Goal: Task Accomplishment & Management: Use online tool/utility

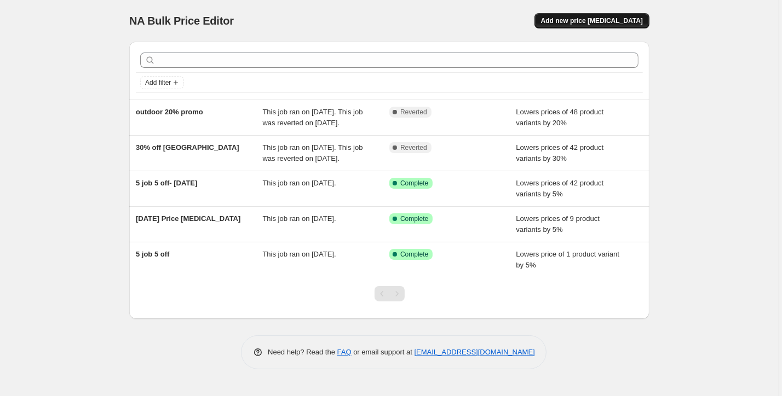
click at [615, 21] on span "Add new price [MEDICAL_DATA]" at bounding box center [592, 20] width 102 height 9
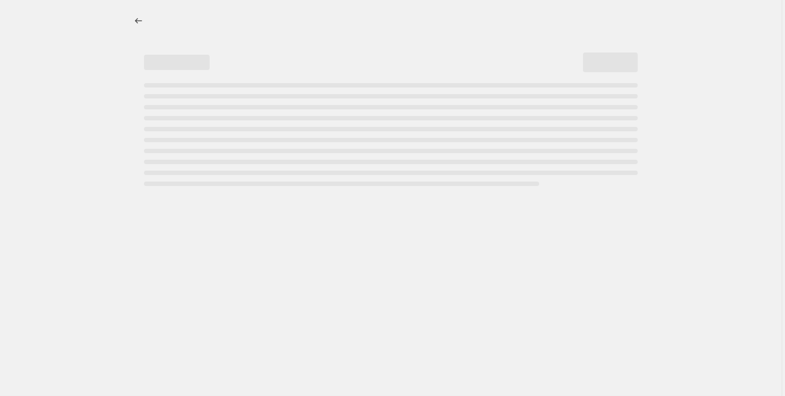
select select "percentage"
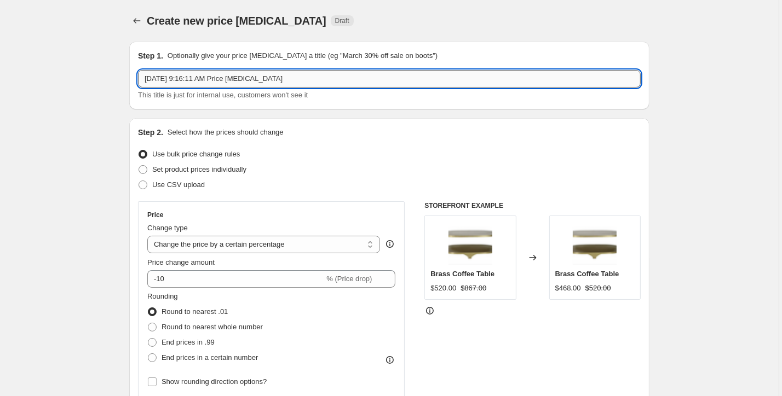
click at [267, 82] on input "Sep 12, 2025 at 9:16:11 AM Price change job" at bounding box center [389, 79] width 502 height 18
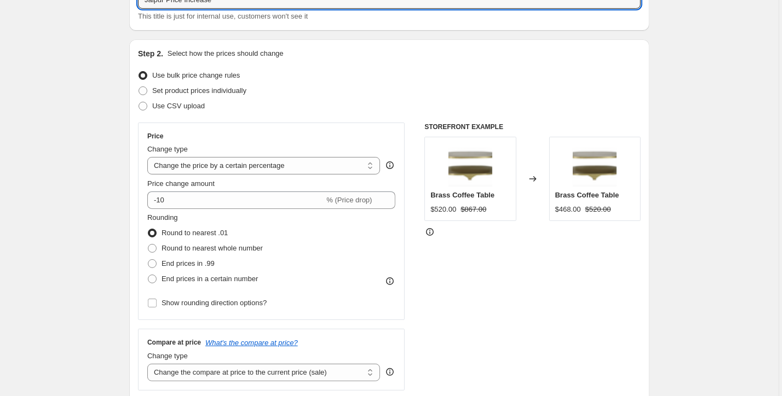
scroll to position [81, 0]
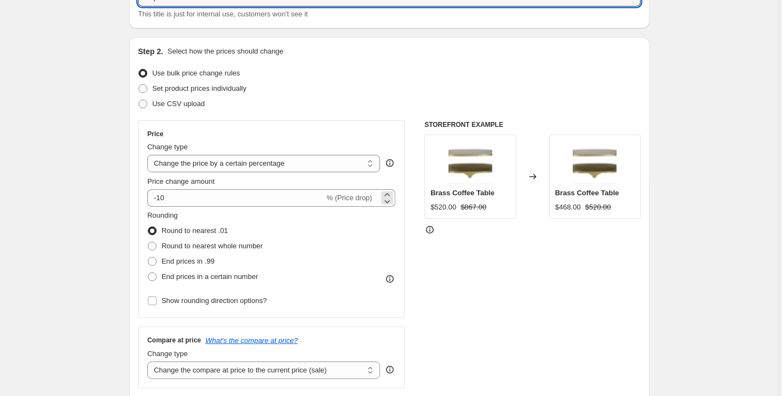
type input "Jaipur Price Increase"
click at [331, 195] on span "% (Price drop)" at bounding box center [348, 198] width 45 height 8
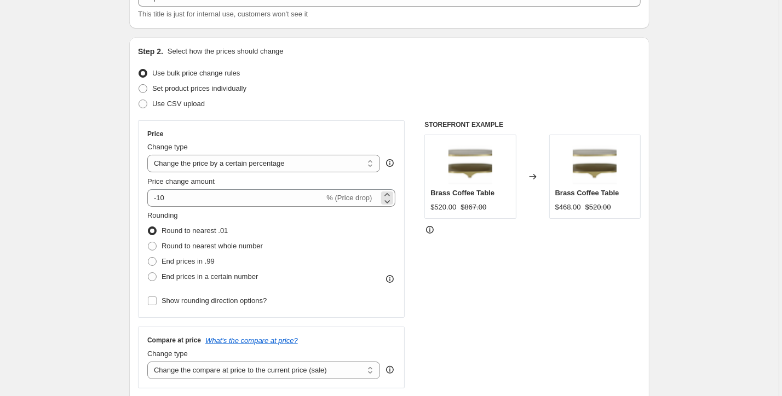
click at [331, 195] on span "% (Price drop)" at bounding box center [348, 198] width 45 height 8
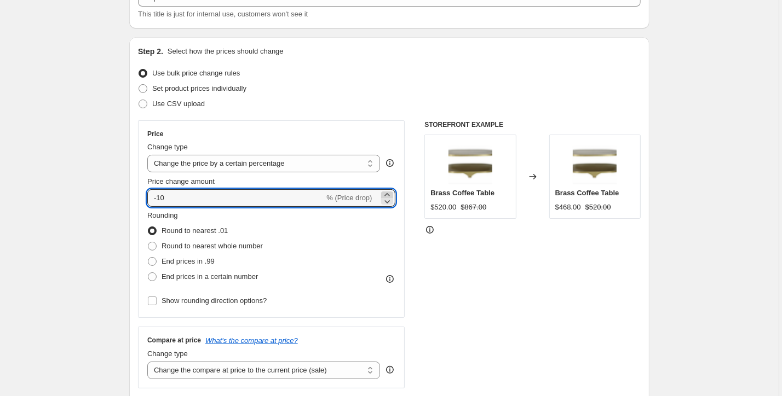
click at [386, 195] on icon at bounding box center [386, 194] width 5 height 3
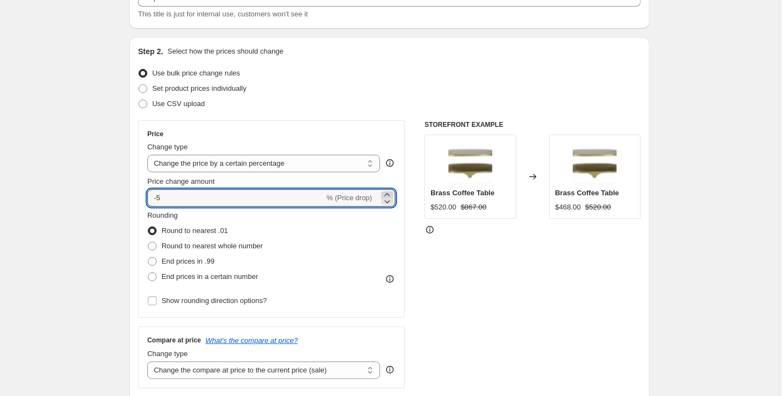
click at [386, 195] on icon at bounding box center [386, 194] width 5 height 3
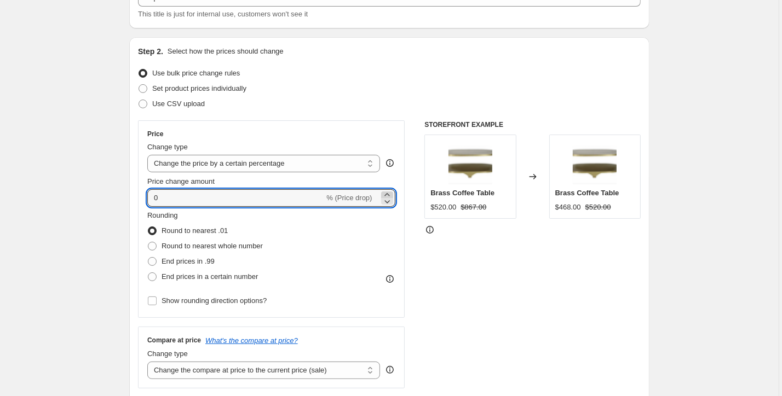
click at [386, 195] on icon at bounding box center [386, 194] width 5 height 3
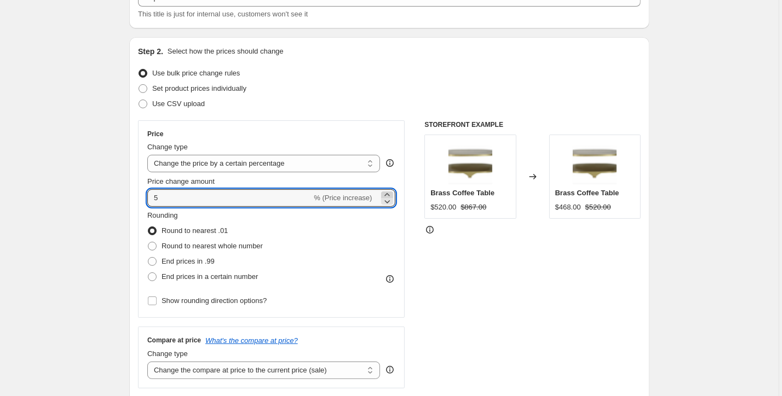
click at [386, 195] on icon at bounding box center [386, 194] width 5 height 3
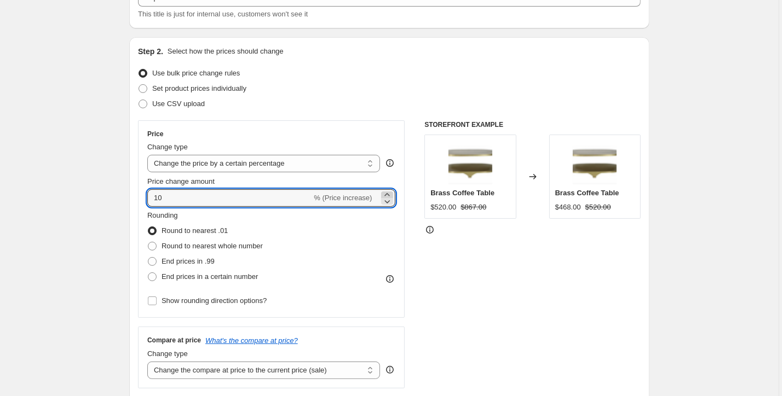
click at [386, 195] on icon at bounding box center [386, 194] width 5 height 3
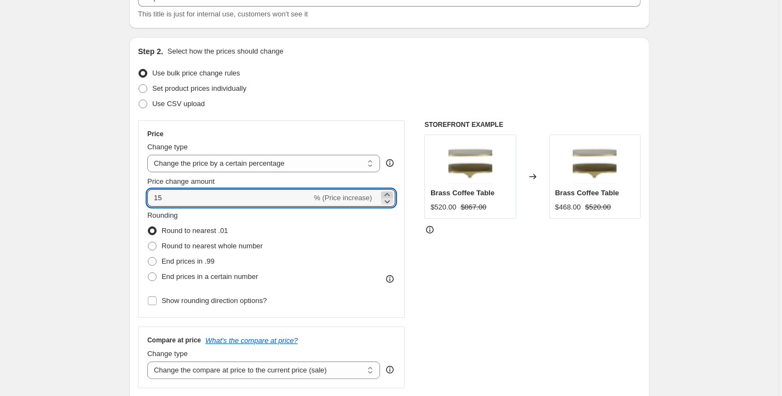
click at [386, 195] on icon at bounding box center [386, 194] width 5 height 3
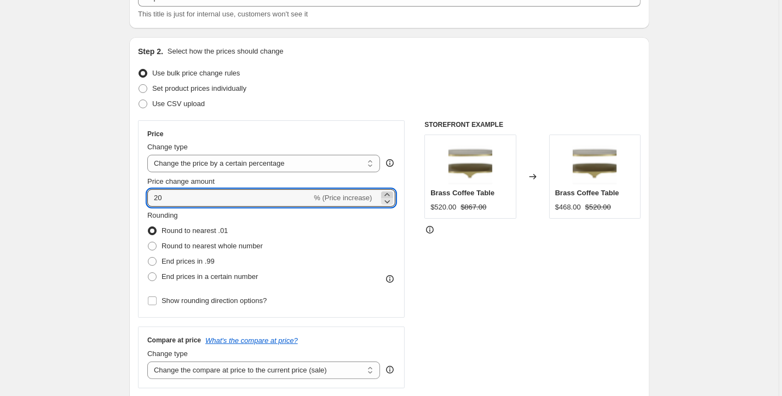
click at [386, 195] on icon at bounding box center [386, 194] width 5 height 3
click at [388, 202] on icon at bounding box center [386, 201] width 11 height 11
type input "20"
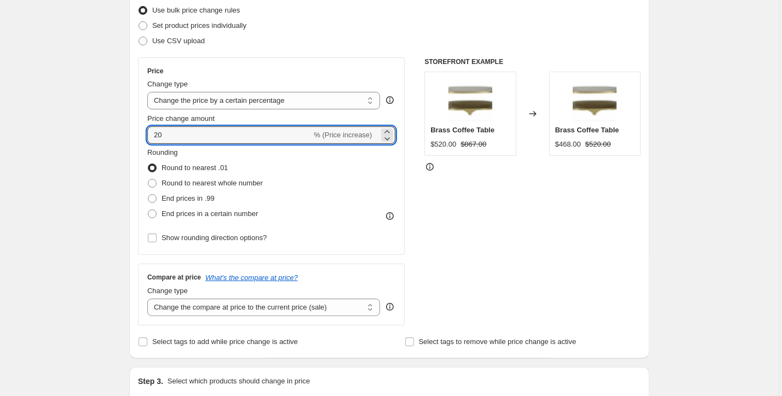
scroll to position [146, 0]
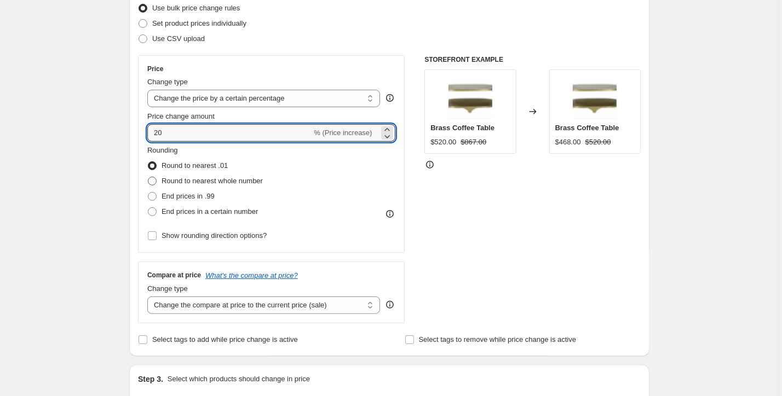
click at [152, 176] on span at bounding box center [152, 181] width 10 height 10
click at [148, 177] on input "Round to nearest whole number" at bounding box center [148, 177] width 1 height 1
radio input "true"
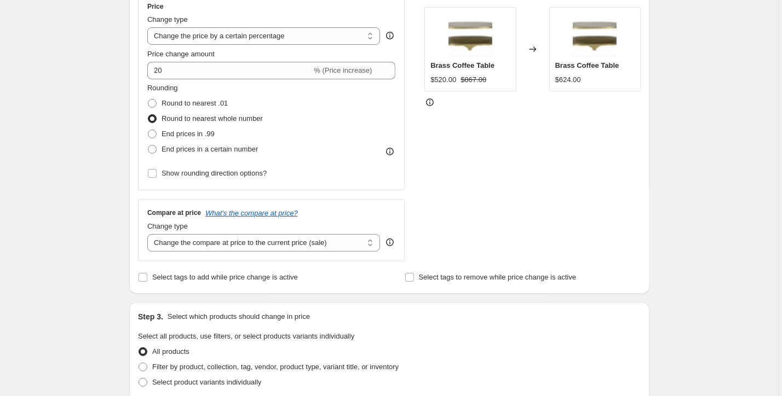
scroll to position [213, 0]
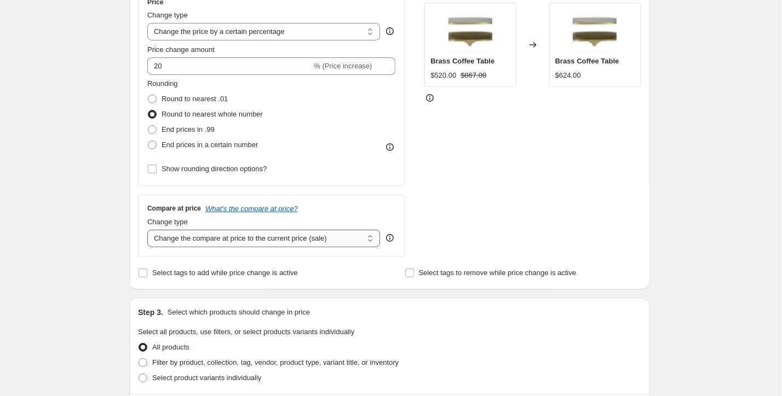
select select "percentage"
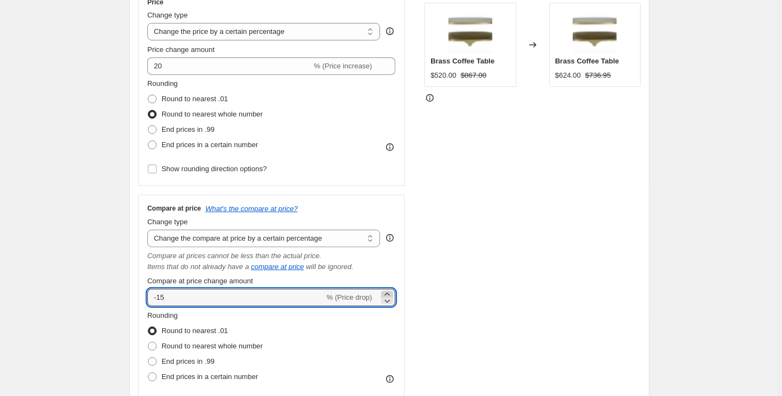
click at [388, 293] on icon at bounding box center [386, 294] width 11 height 11
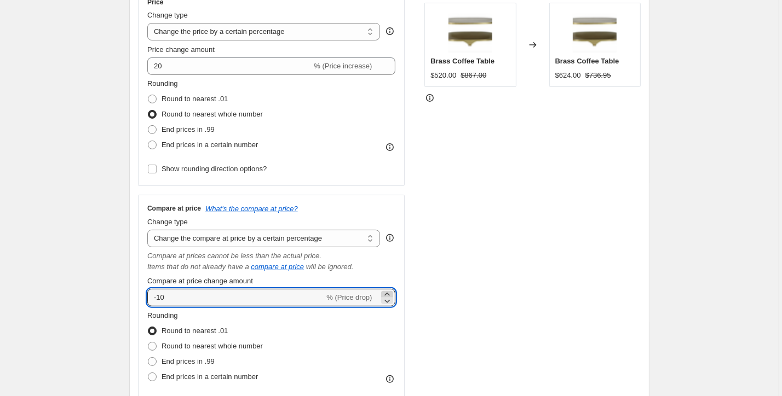
click at [388, 293] on icon at bounding box center [386, 294] width 11 height 11
click at [388, 294] on icon at bounding box center [386, 294] width 11 height 11
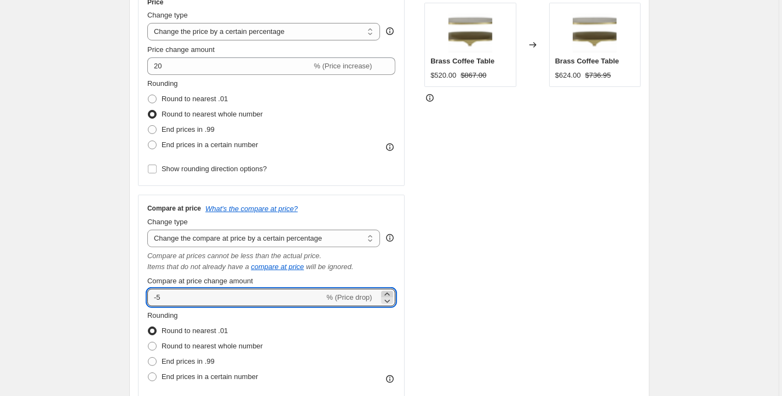
click at [388, 294] on icon at bounding box center [386, 294] width 11 height 11
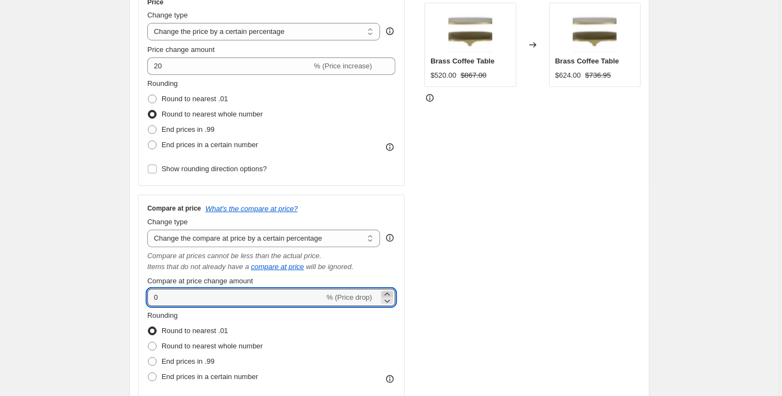
click at [388, 294] on icon at bounding box center [386, 294] width 11 height 11
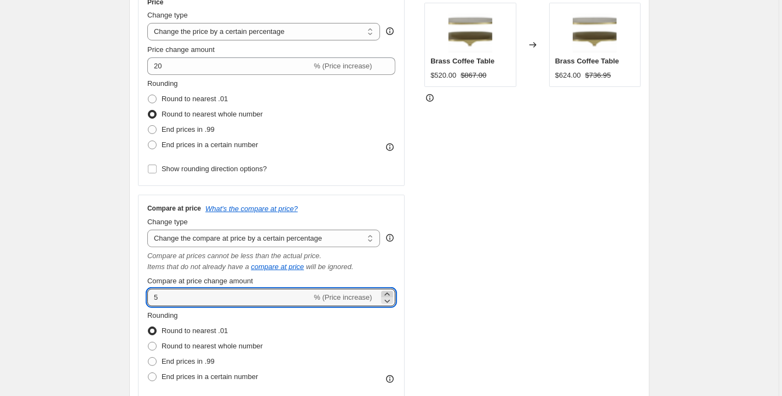
click at [388, 294] on icon at bounding box center [386, 294] width 11 height 11
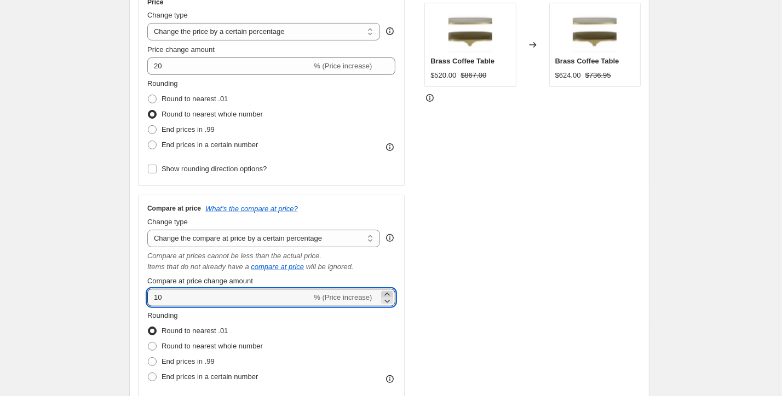
click at [388, 294] on icon at bounding box center [386, 294] width 11 height 11
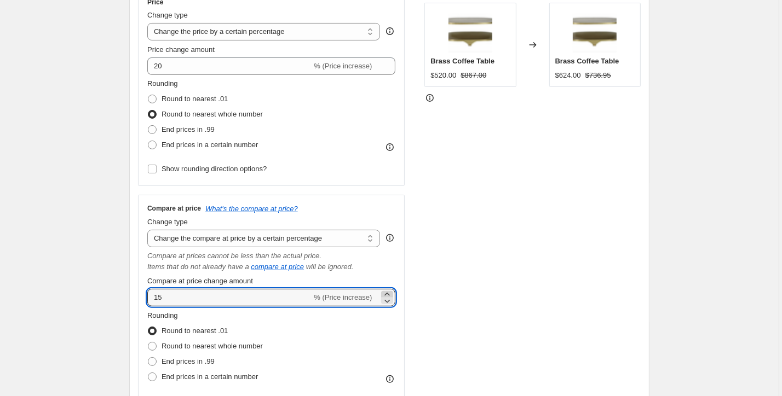
click at [388, 294] on icon at bounding box center [386, 294] width 11 height 11
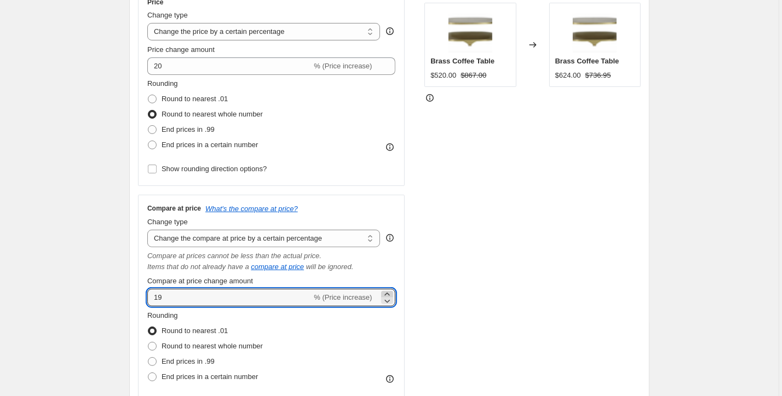
type input "20"
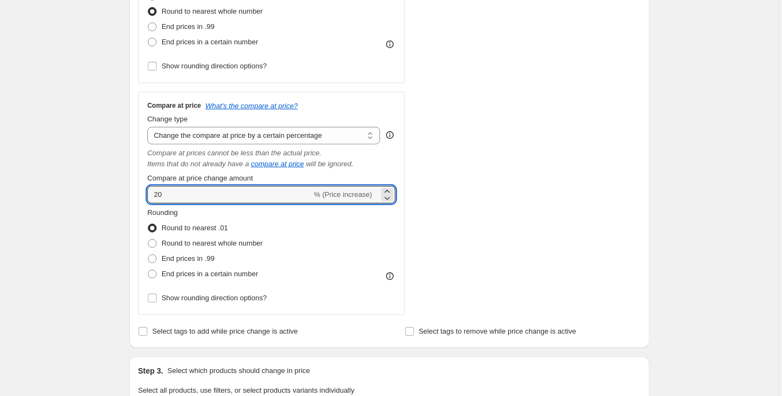
scroll to position [316, 0]
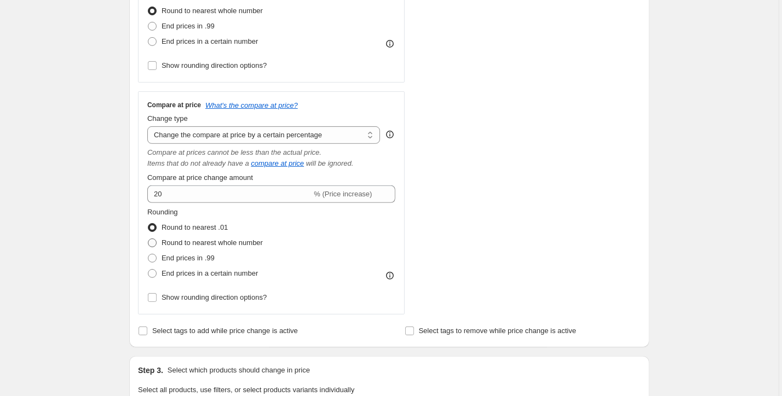
click at [155, 242] on span at bounding box center [152, 243] width 9 height 9
click at [148, 239] on input "Round to nearest whole number" at bounding box center [148, 239] width 1 height 1
radio input "true"
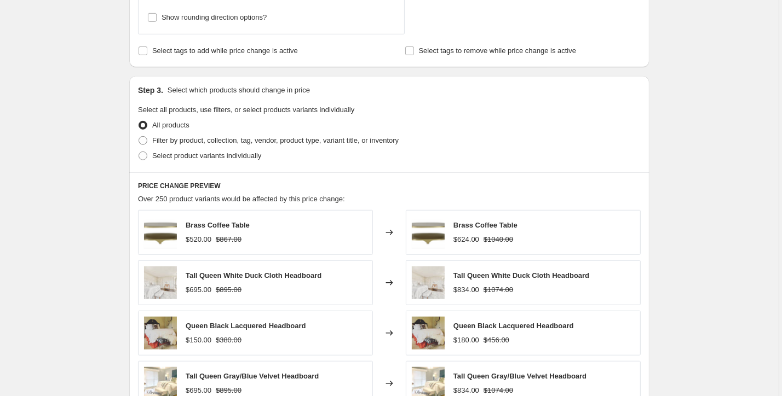
scroll to position [595, 0]
click at [143, 143] on span at bounding box center [142, 141] width 9 height 9
click at [139, 138] on input "Filter by product, collection, tag, vendor, product type, variant title, or inv…" at bounding box center [138, 137] width 1 height 1
radio input "true"
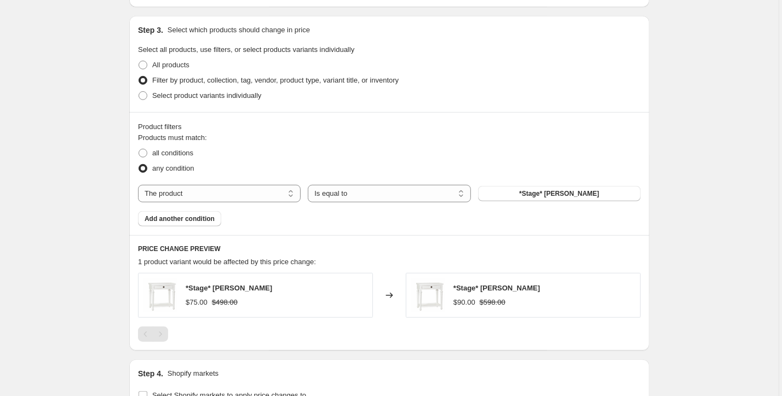
scroll to position [707, 0]
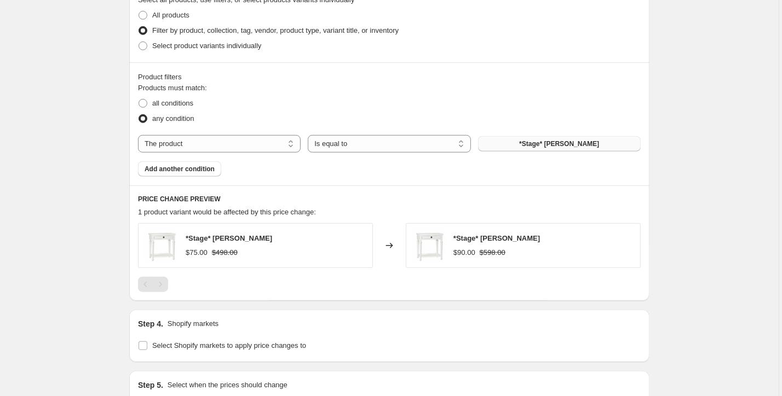
click at [505, 141] on button "*Stage* Britta Nightstand" at bounding box center [559, 143] width 163 height 15
select select "vendor"
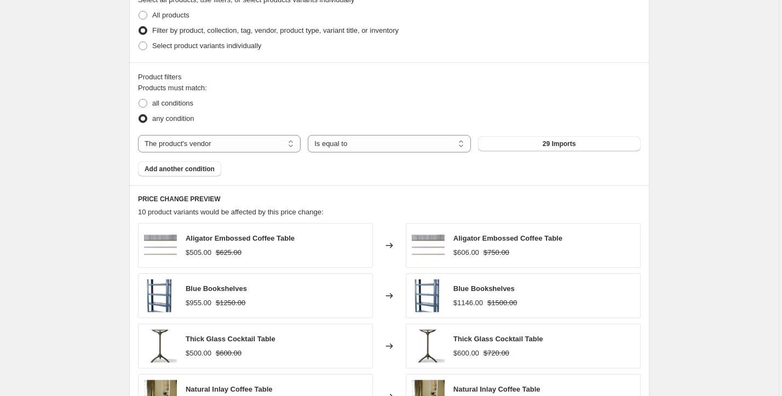
click at [561, 147] on span "29 Imports" at bounding box center [558, 144] width 33 height 9
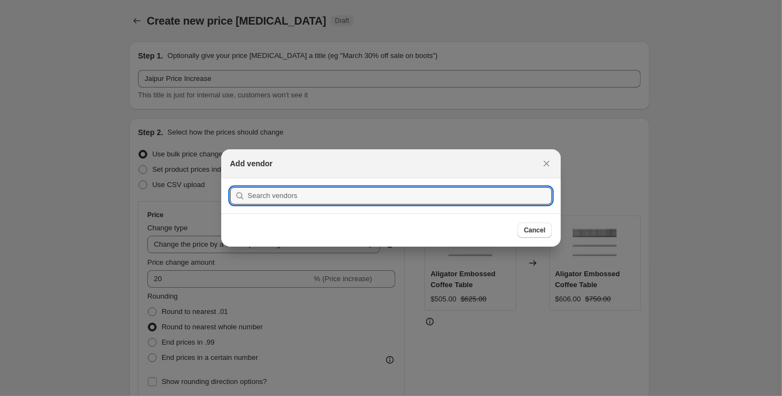
scroll to position [706, 0]
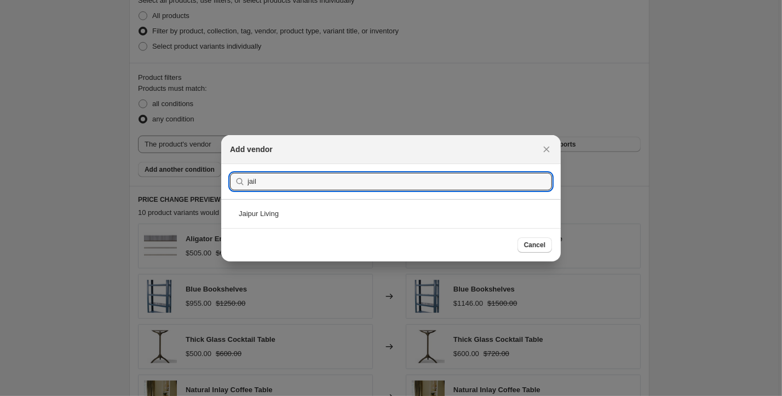
type input "jail"
drag, startPoint x: 561, startPoint y: 147, endPoint x: 292, endPoint y: 206, distance: 275.0
click at [292, 206] on div "Jaipur Living" at bounding box center [390, 213] width 339 height 29
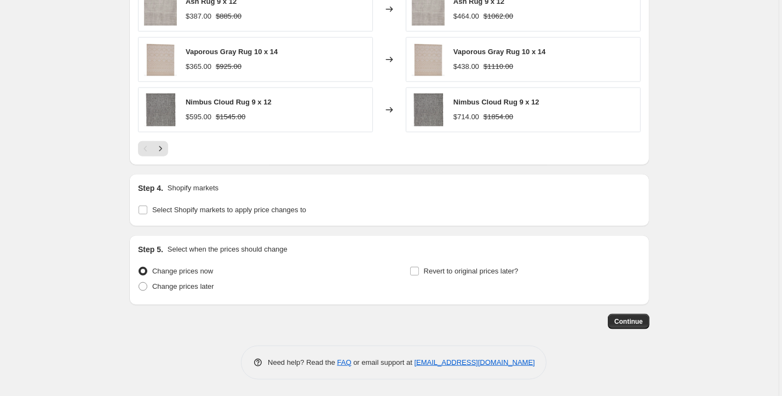
scroll to position [1039, 0]
click at [623, 322] on span "Continue" at bounding box center [628, 321] width 28 height 9
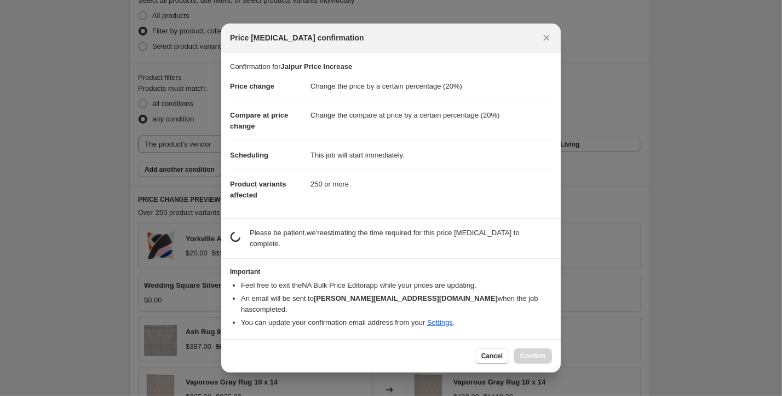
scroll to position [1038, 0]
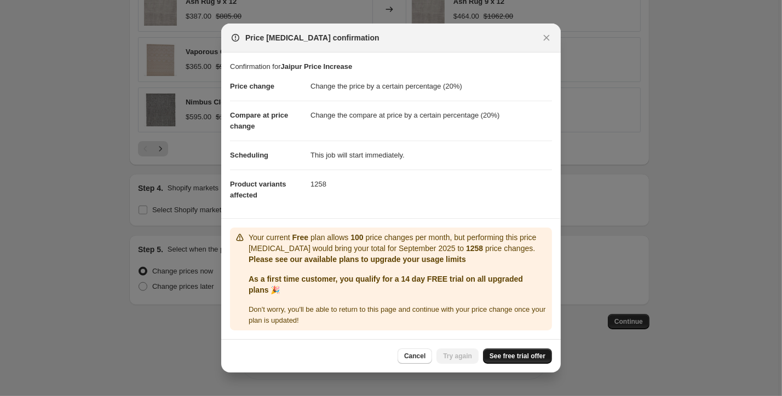
click at [497, 357] on link "See free trial offer" at bounding box center [517, 356] width 69 height 15
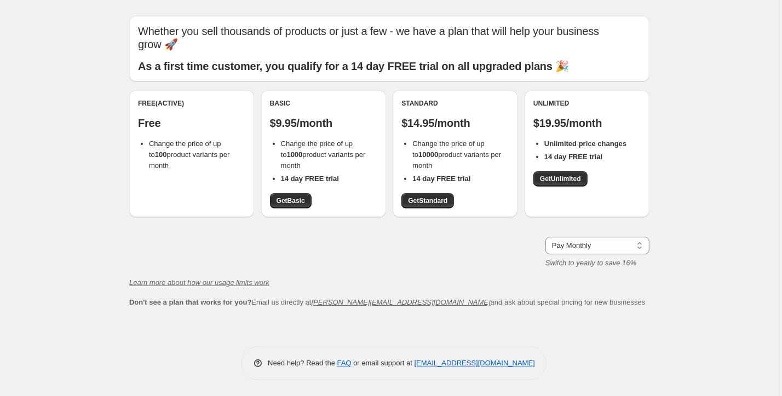
scroll to position [25, 0]
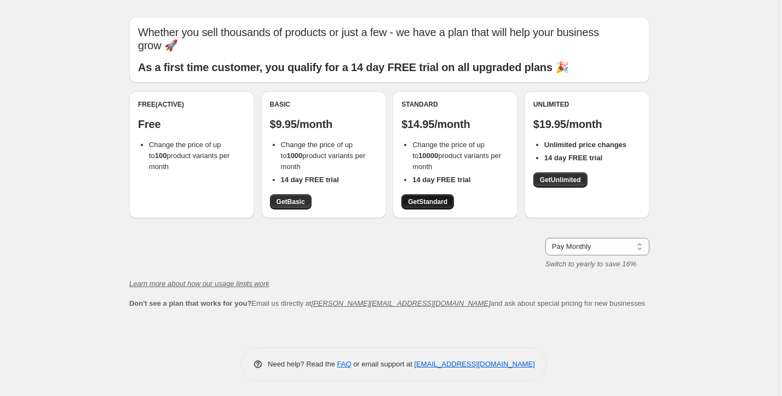
click at [435, 200] on span "Get Standard" at bounding box center [427, 202] width 39 height 9
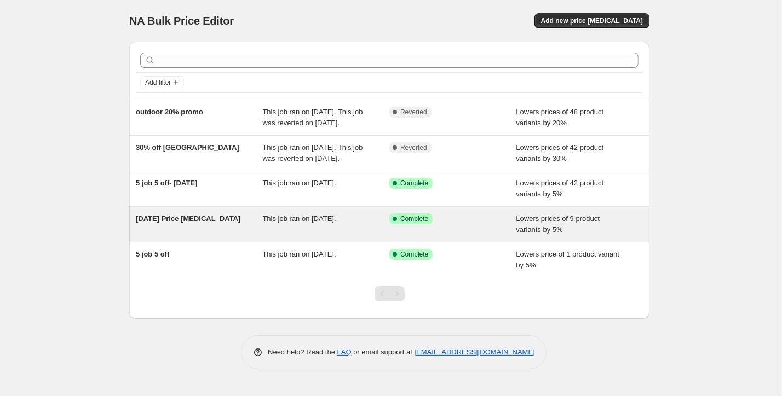
scroll to position [9, 0]
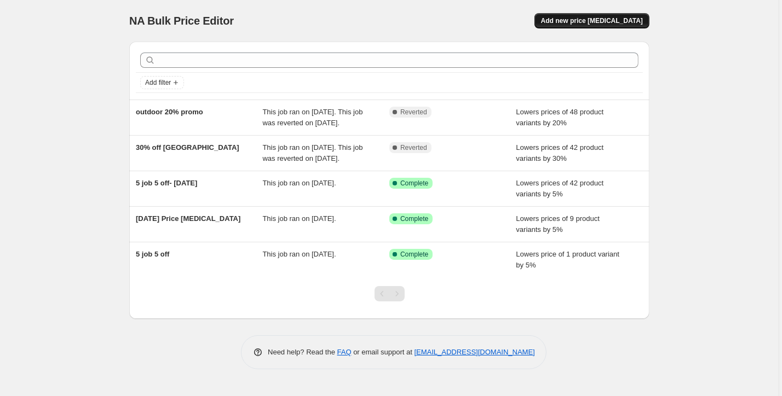
click at [586, 16] on span "Add new price [MEDICAL_DATA]" at bounding box center [592, 20] width 102 height 9
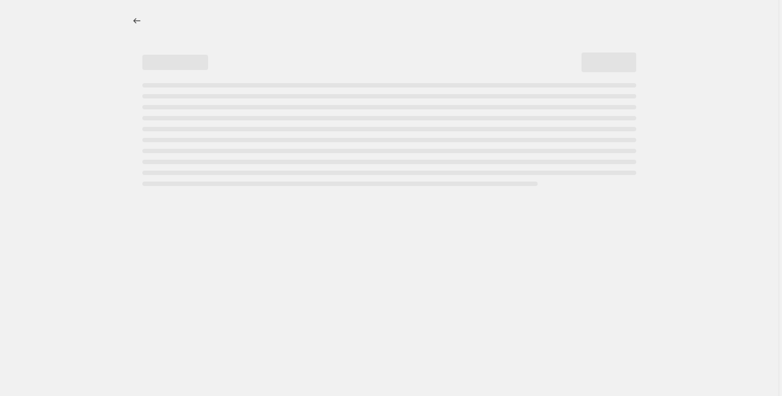
select select "percentage"
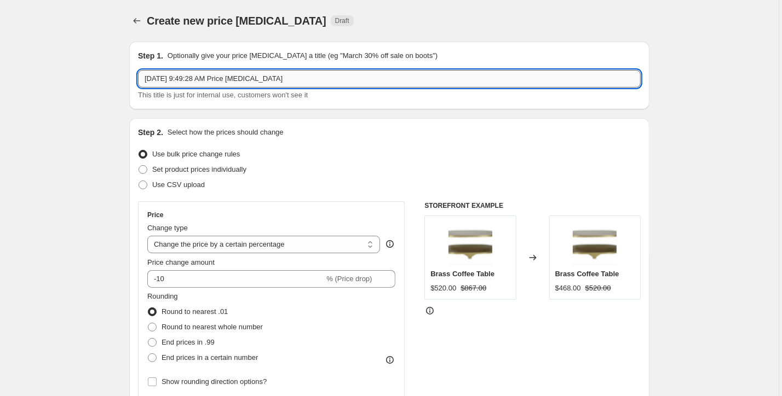
click at [201, 77] on input "Sep 12, 2025 at 9:49:28 AM Price change job" at bounding box center [389, 79] width 502 height 18
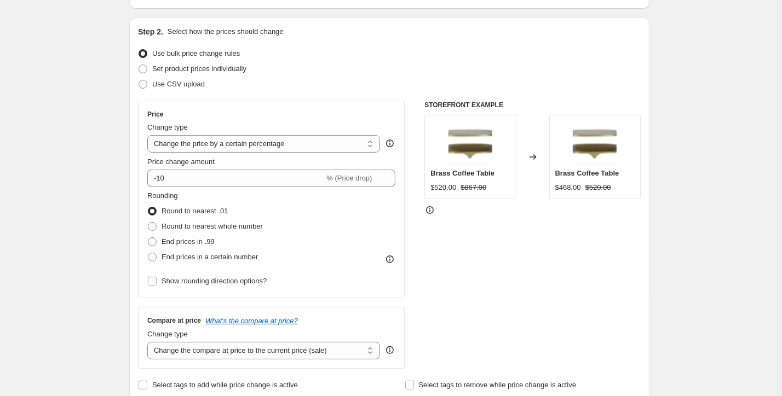
scroll to position [101, 0]
type input "Jaipur price increase"
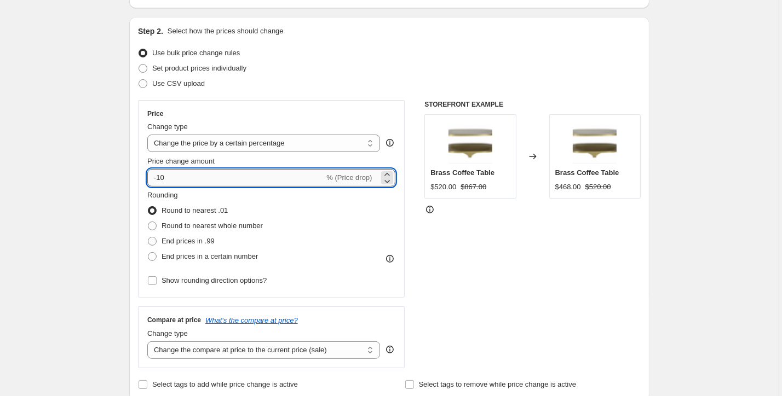
click at [298, 177] on input "-10" at bounding box center [235, 178] width 177 height 18
click at [389, 172] on icon at bounding box center [386, 174] width 11 height 11
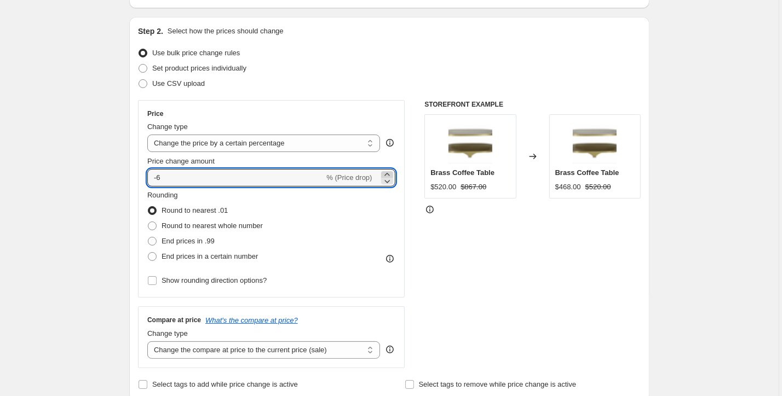
click at [389, 172] on icon at bounding box center [386, 174] width 11 height 11
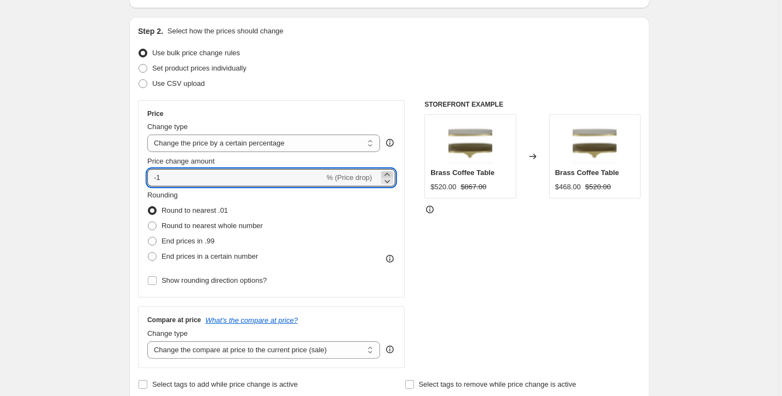
click at [389, 172] on icon at bounding box center [386, 174] width 11 height 11
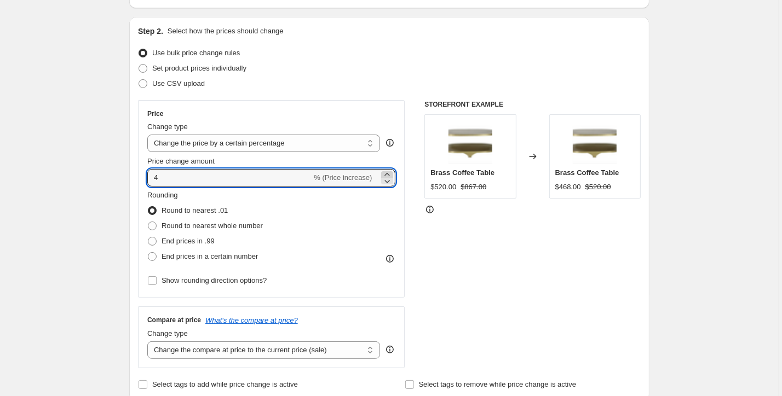
click at [389, 172] on icon at bounding box center [386, 174] width 11 height 11
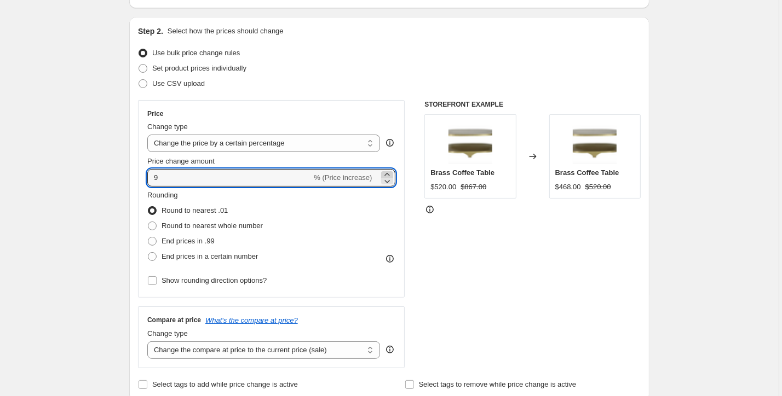
click at [389, 172] on icon at bounding box center [386, 174] width 11 height 11
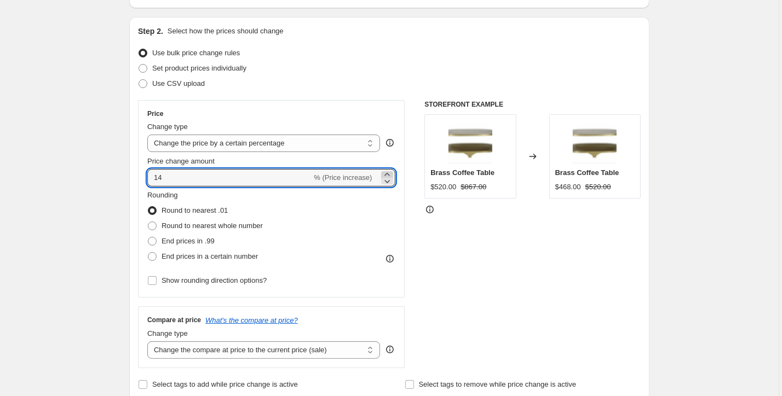
click at [389, 172] on icon at bounding box center [386, 174] width 11 height 11
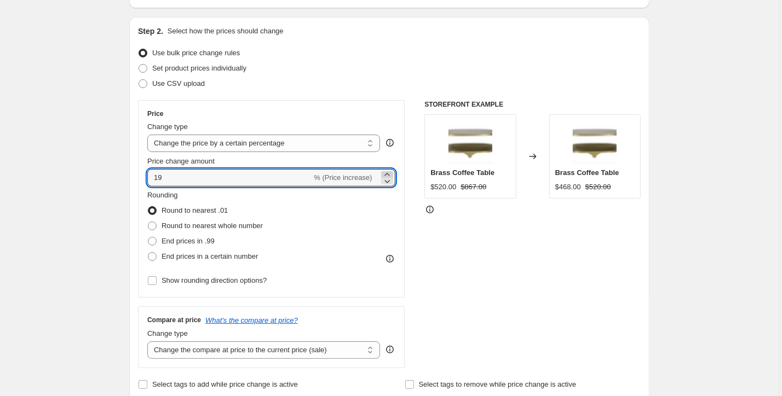
click at [389, 172] on icon at bounding box center [386, 174] width 11 height 11
type input "20"
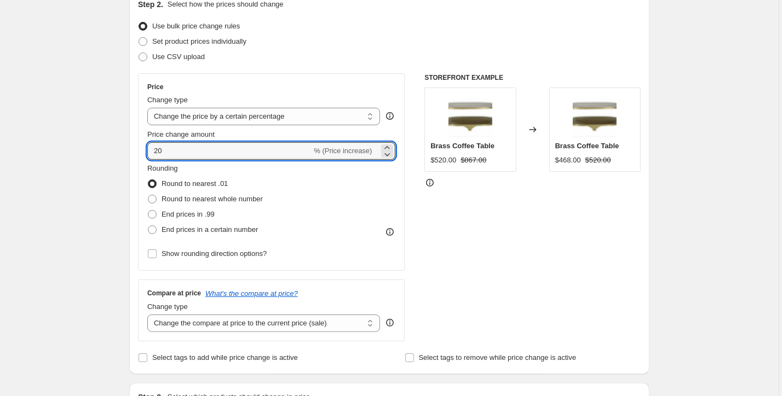
scroll to position [132, 0]
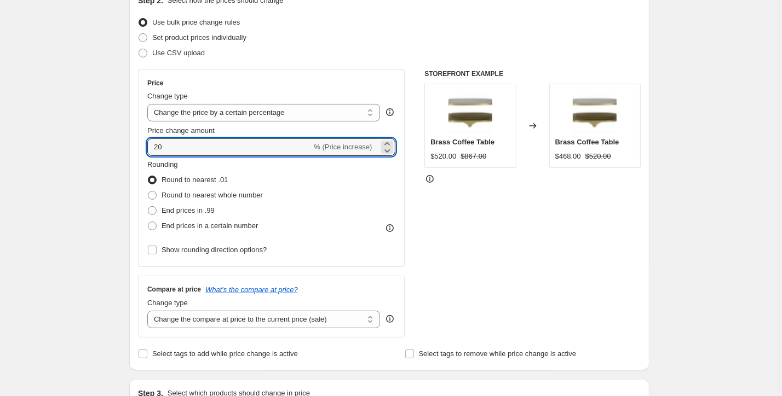
click at [147, 196] on div "Price Change type Change the price to a certain amount Change the price by a ce…" at bounding box center [271, 169] width 267 height 198
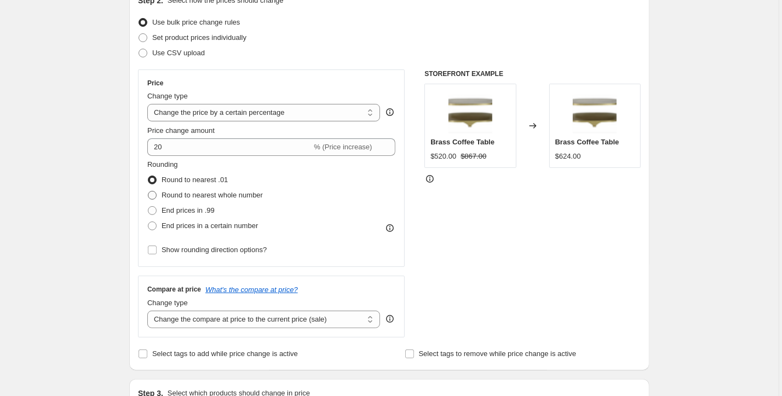
click at [155, 196] on span at bounding box center [152, 195] width 9 height 9
click at [148, 192] on input "Round to nearest whole number" at bounding box center [148, 191] width 1 height 1
radio input "true"
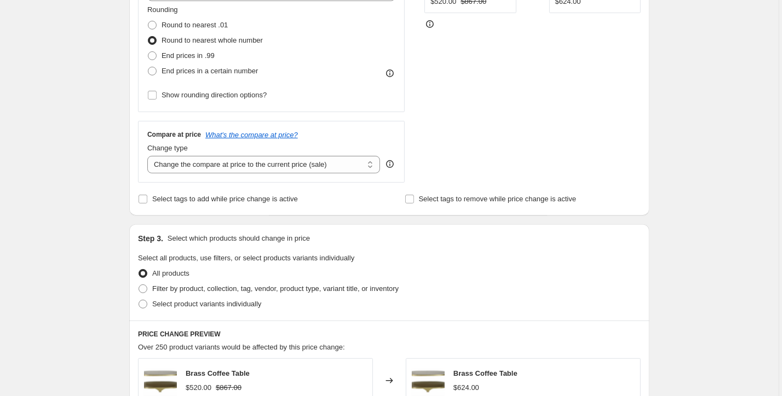
scroll to position [298, 0]
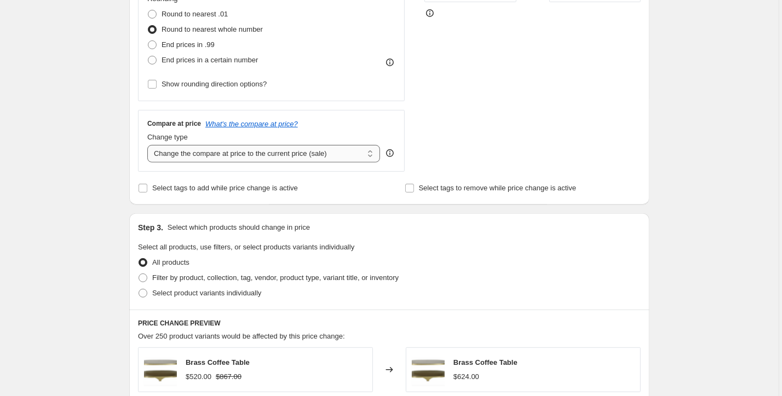
select select "percentage"
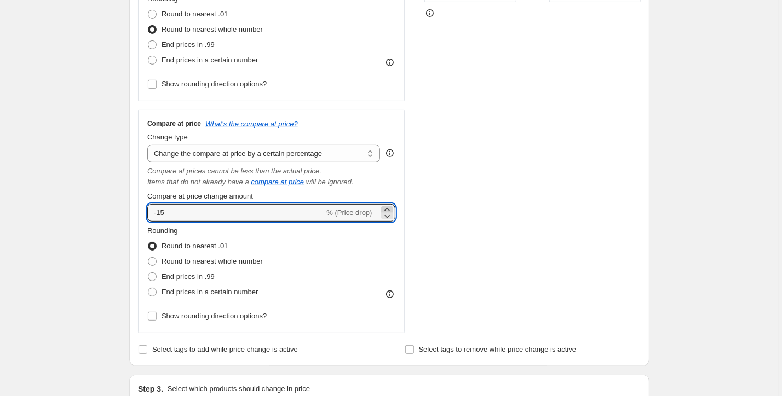
click at [389, 209] on icon at bounding box center [386, 209] width 11 height 11
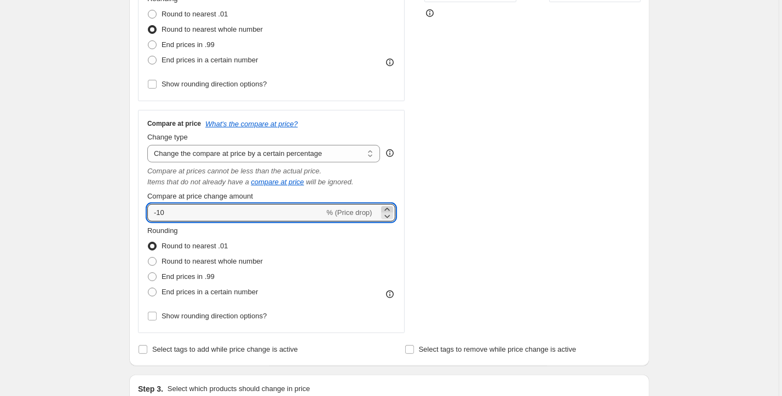
click at [389, 209] on icon at bounding box center [386, 209] width 11 height 11
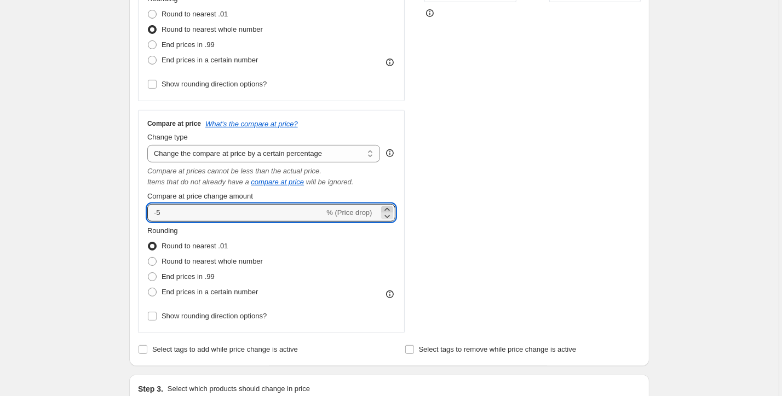
click at [389, 209] on icon at bounding box center [386, 209] width 11 height 11
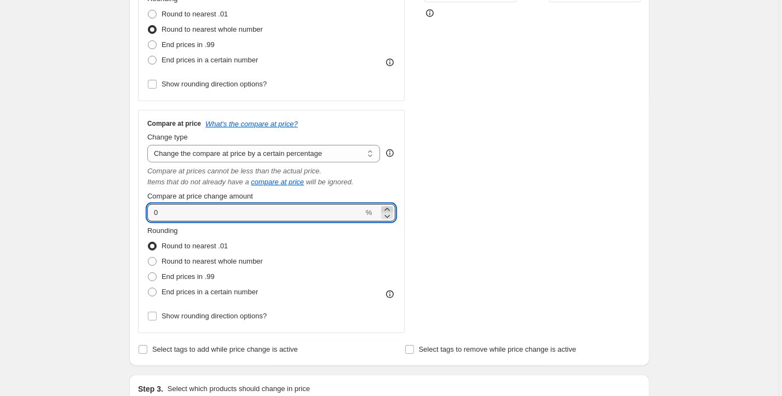
click at [389, 209] on icon at bounding box center [386, 209] width 11 height 11
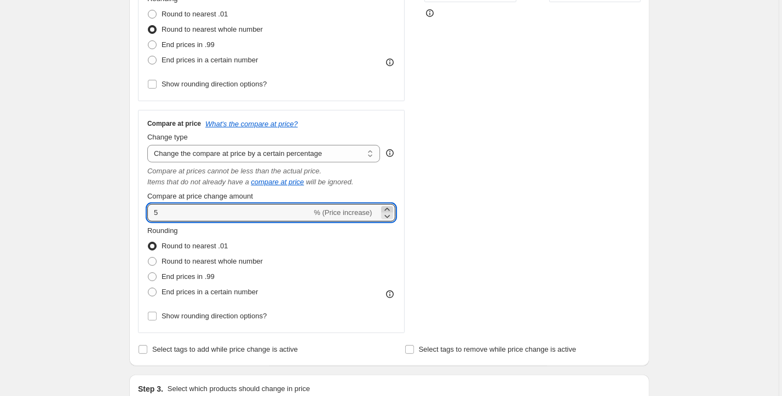
click at [389, 209] on icon at bounding box center [386, 209] width 11 height 11
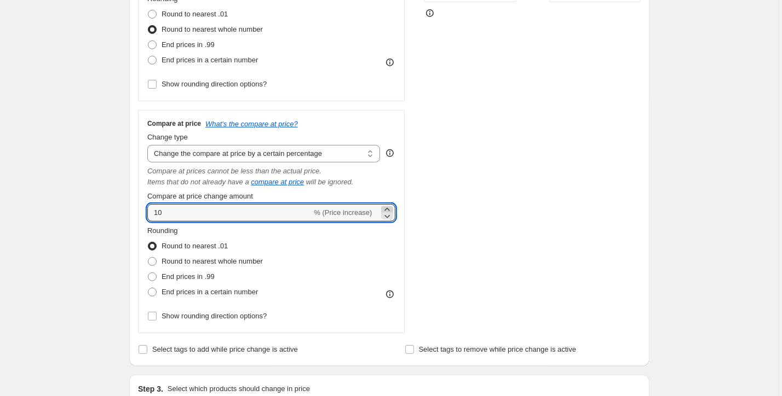
click at [389, 209] on icon at bounding box center [386, 209] width 11 height 11
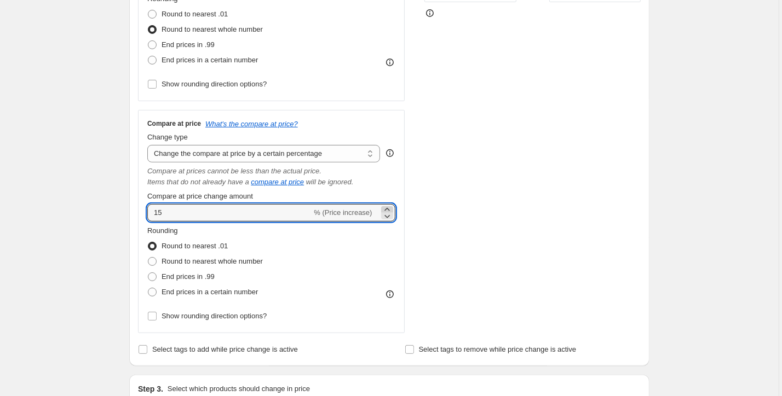
click at [389, 209] on icon at bounding box center [386, 209] width 11 height 11
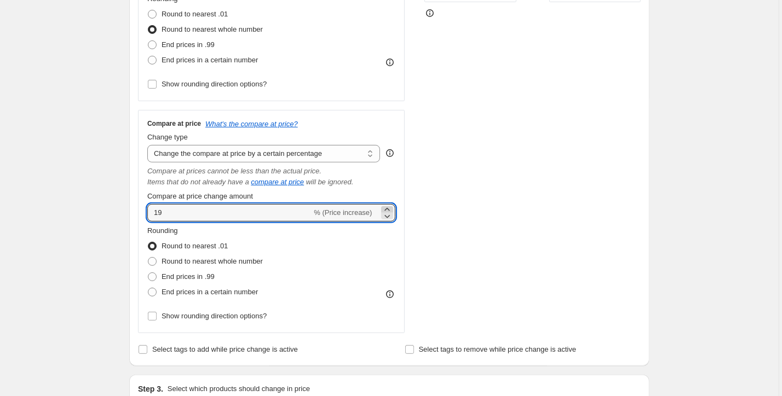
type input "20"
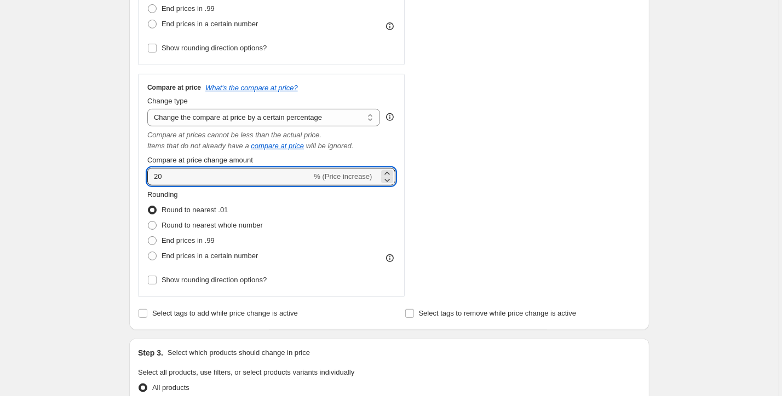
scroll to position [345, 0]
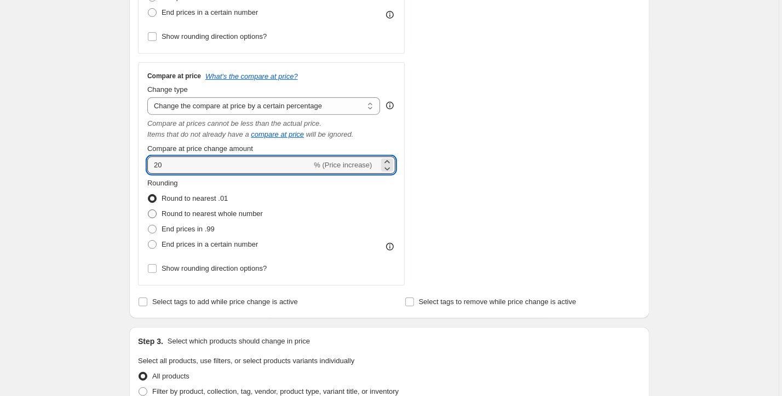
click at [155, 216] on span at bounding box center [152, 214] width 9 height 9
click at [148, 210] on input "Round to nearest whole number" at bounding box center [148, 210] width 1 height 1
radio input "true"
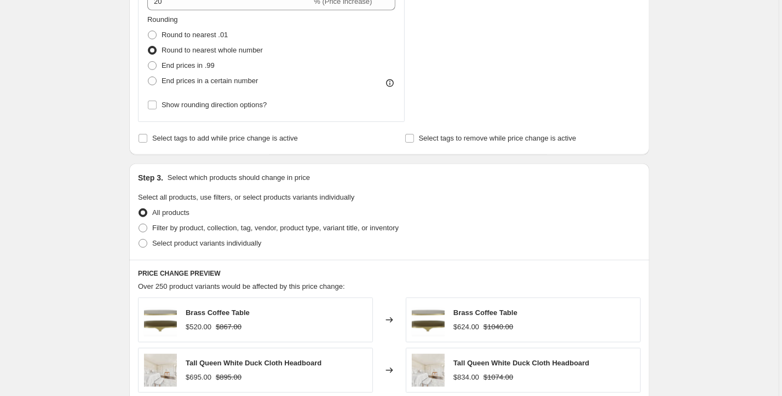
scroll to position [516, 0]
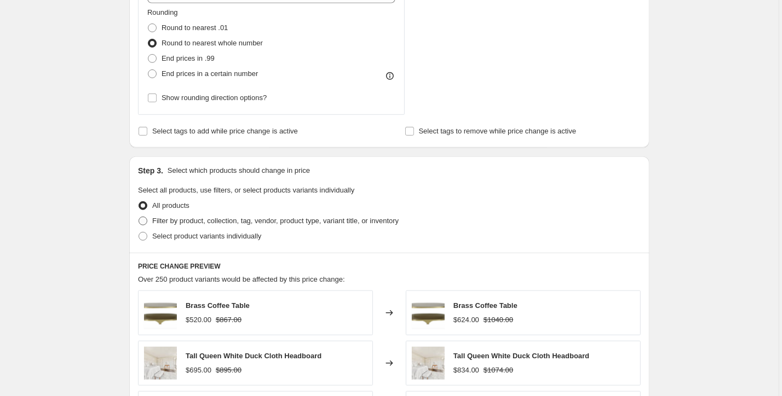
click at [144, 223] on span at bounding box center [142, 221] width 9 height 9
click at [139, 217] on input "Filter by product, collection, tag, vendor, product type, variant title, or inv…" at bounding box center [138, 217] width 1 height 1
radio input "true"
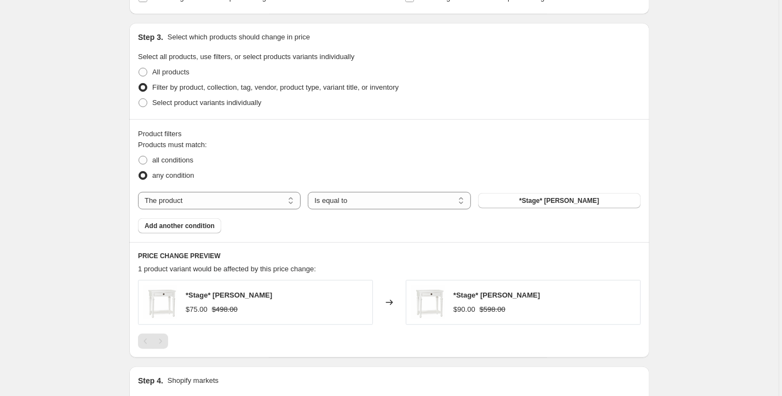
scroll to position [651, 0]
select select "vendor"
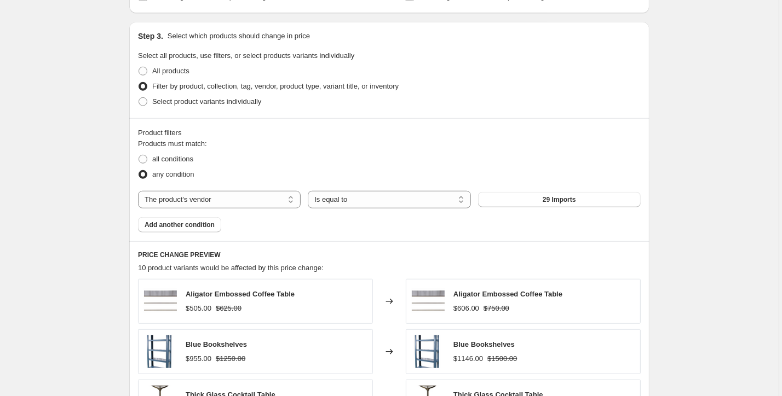
click at [586, 202] on button "29 Imports" at bounding box center [559, 199] width 163 height 15
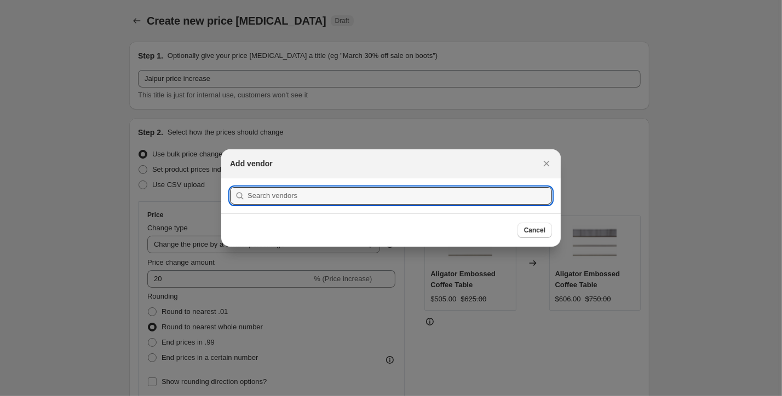
scroll to position [650, 0]
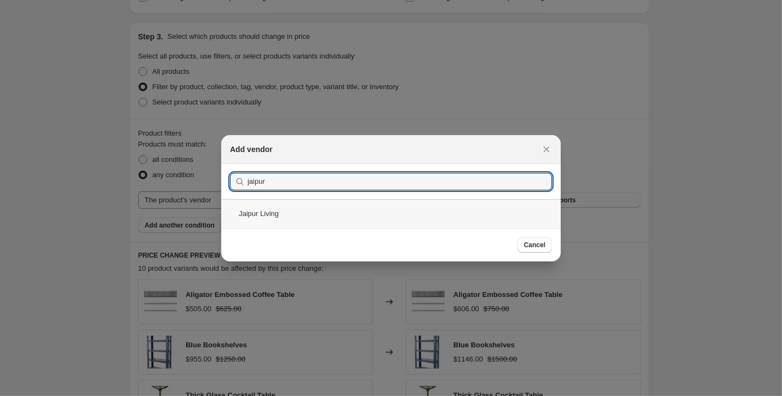
type input "jaipur"
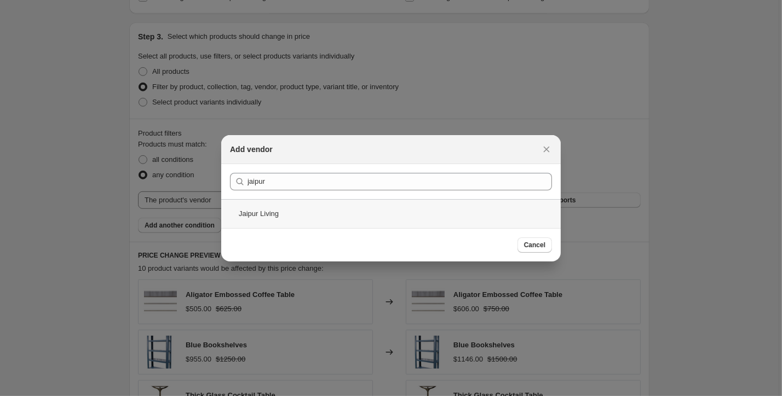
click at [286, 213] on div "Jaipur Living" at bounding box center [390, 213] width 339 height 29
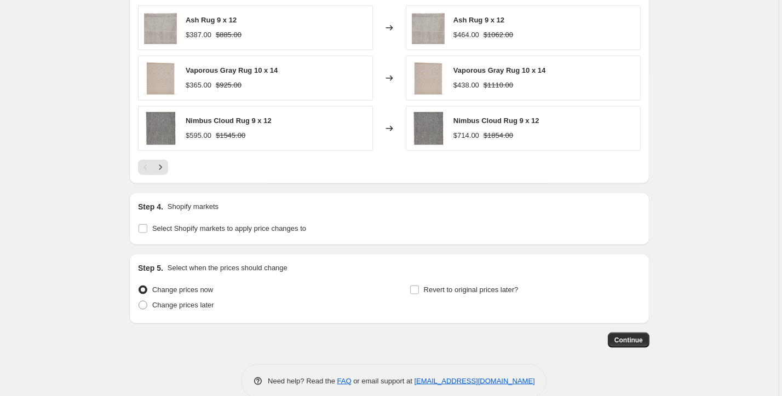
scroll to position [1023, 0]
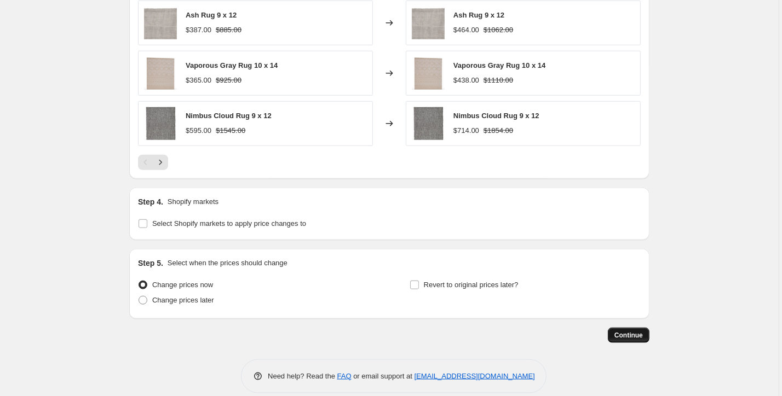
click at [641, 337] on span "Continue" at bounding box center [628, 335] width 28 height 9
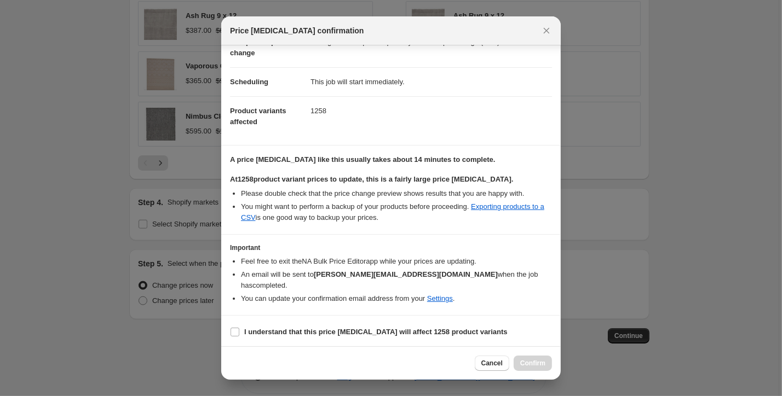
scroll to position [66, 0]
click at [235, 332] on input "I understand that this price change job will affect 1258 product variants" at bounding box center [234, 332] width 9 height 9
checkbox input "true"
click at [519, 362] on button "Confirm" at bounding box center [532, 363] width 38 height 15
type input "Jaipur price increase"
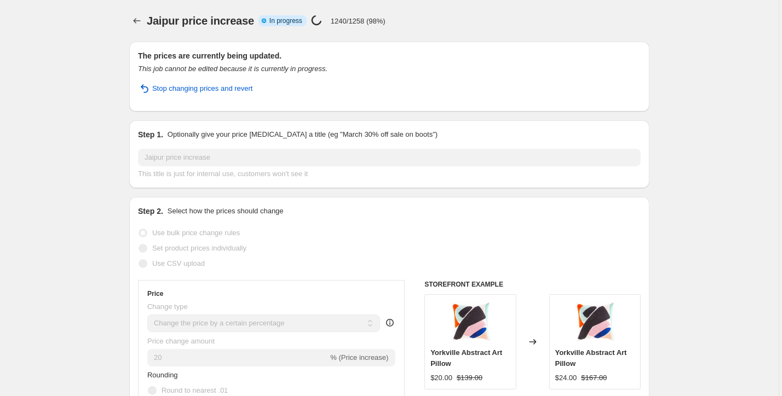
select select "percentage"
select select "vendor"
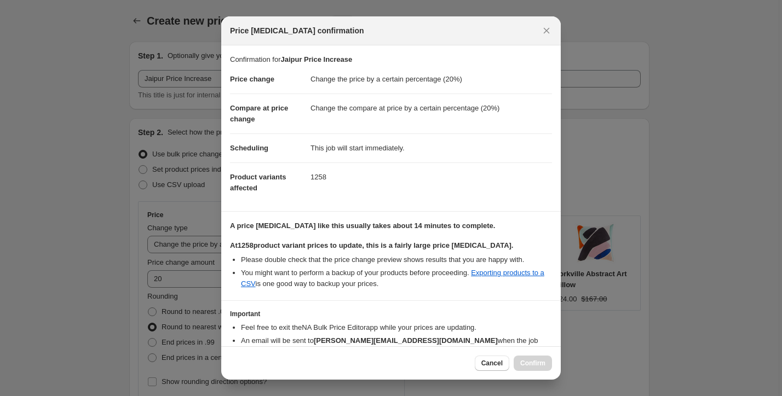
select select "percentage"
select select "vendor"
